Goal: Check status

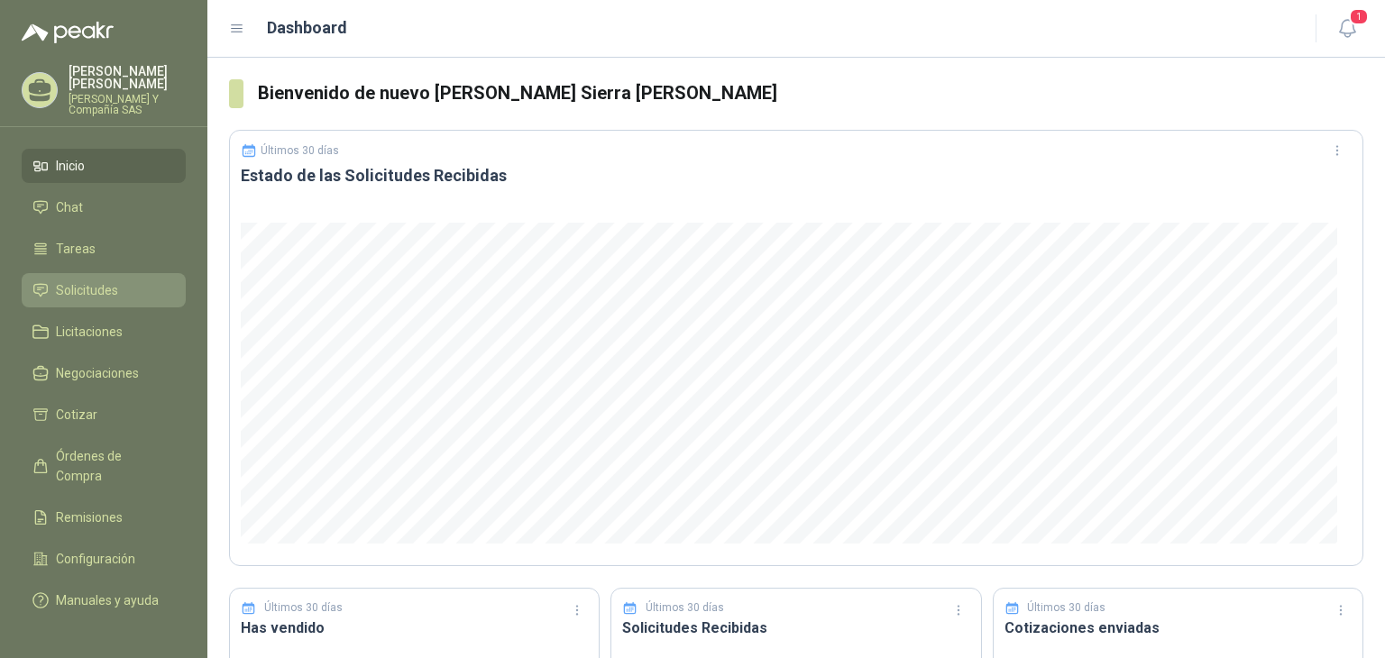
click at [102, 290] on span "Solicitudes" at bounding box center [87, 291] width 62 height 20
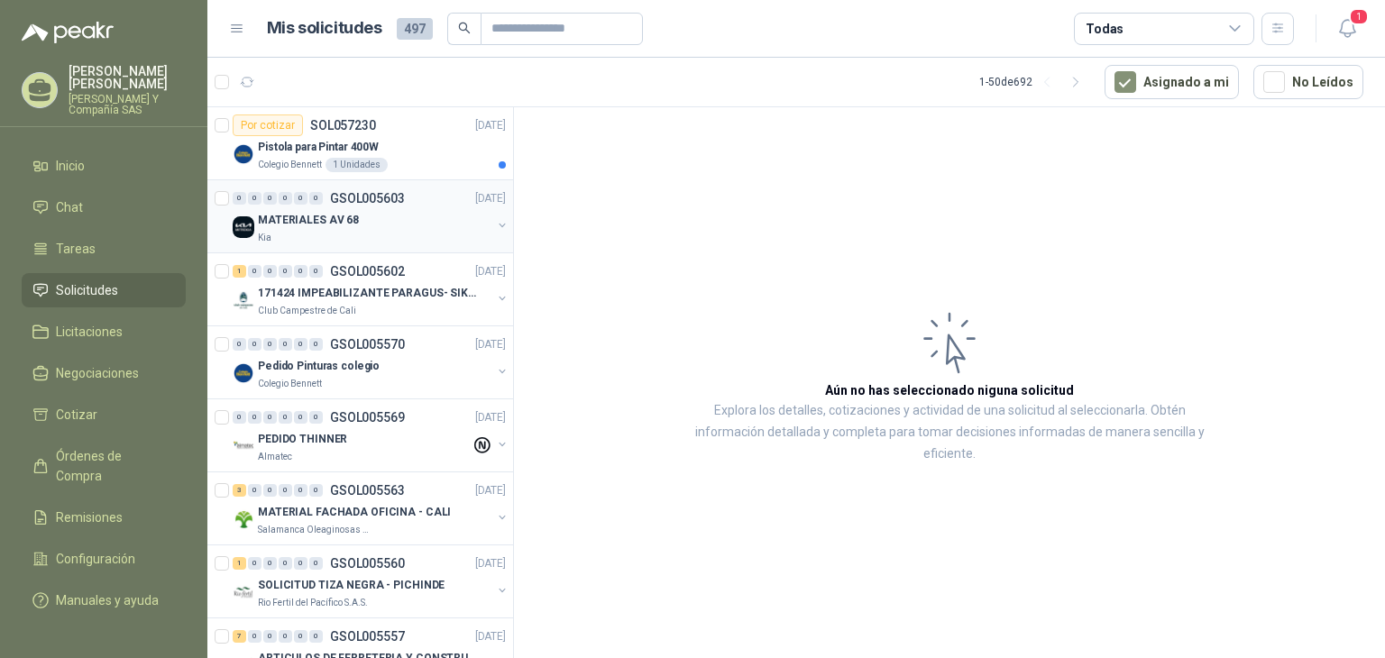
click at [327, 244] on div "0 0 0 0 0 0 GSOL005603 [DATE] MATERIALES AV 68 Kia" at bounding box center [360, 216] width 306 height 73
click at [310, 217] on p "MATERIALES AV 68" at bounding box center [308, 220] width 101 height 17
